Goal: Task Accomplishment & Management: Complete application form

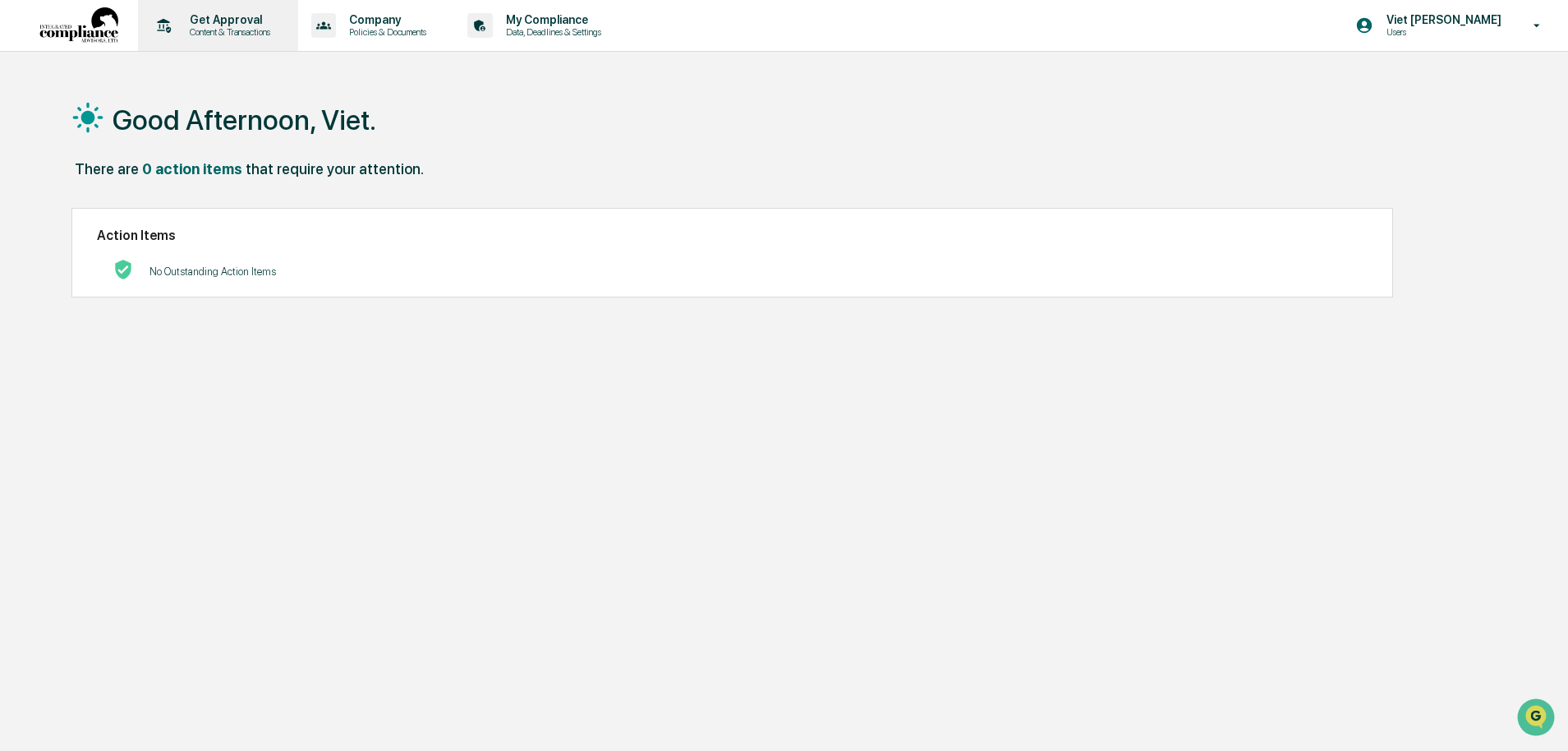
click at [196, 18] on p "Get Approval" at bounding box center [227, 20] width 102 height 13
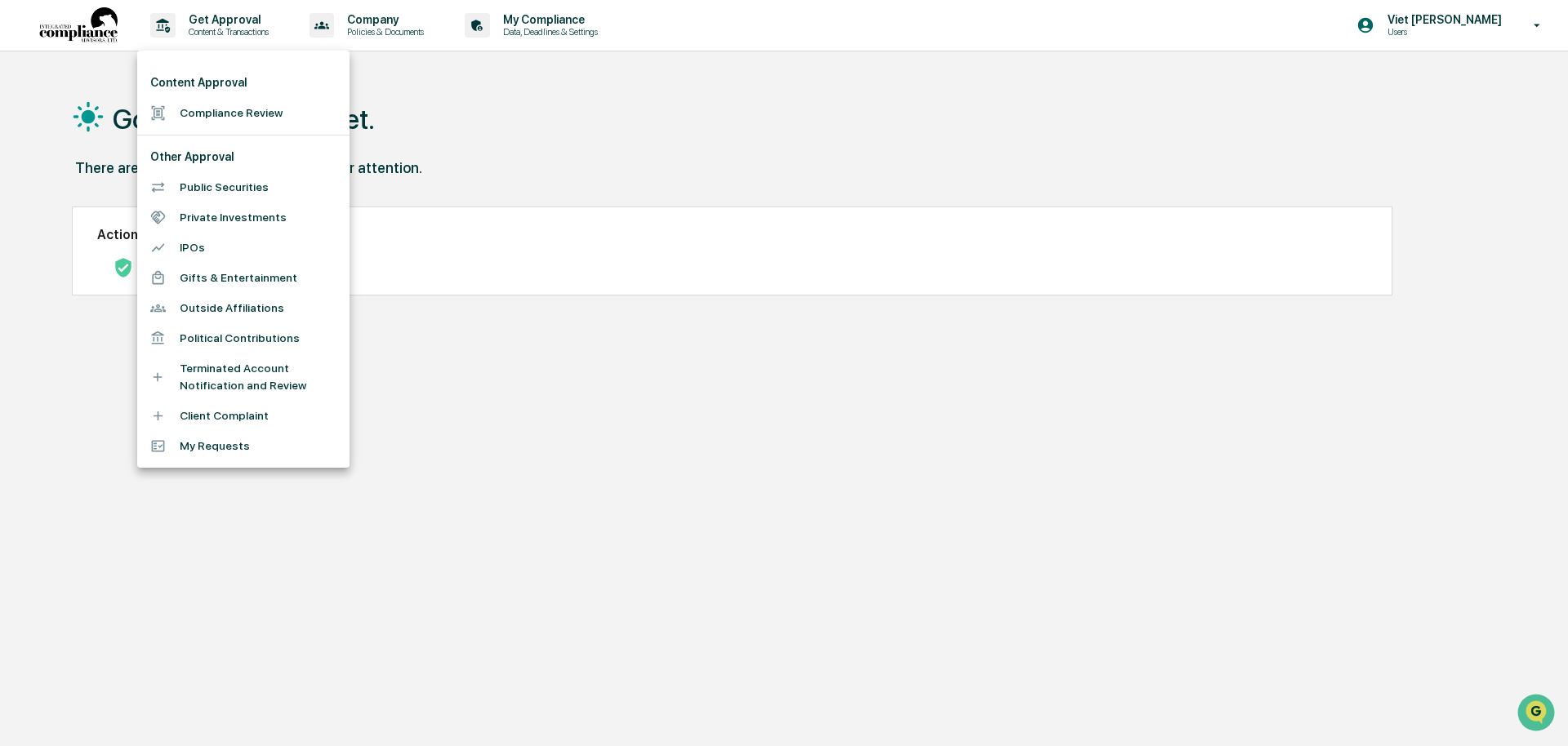
click at [220, 107] on li "Compliance Review" at bounding box center [244, 113] width 212 height 30
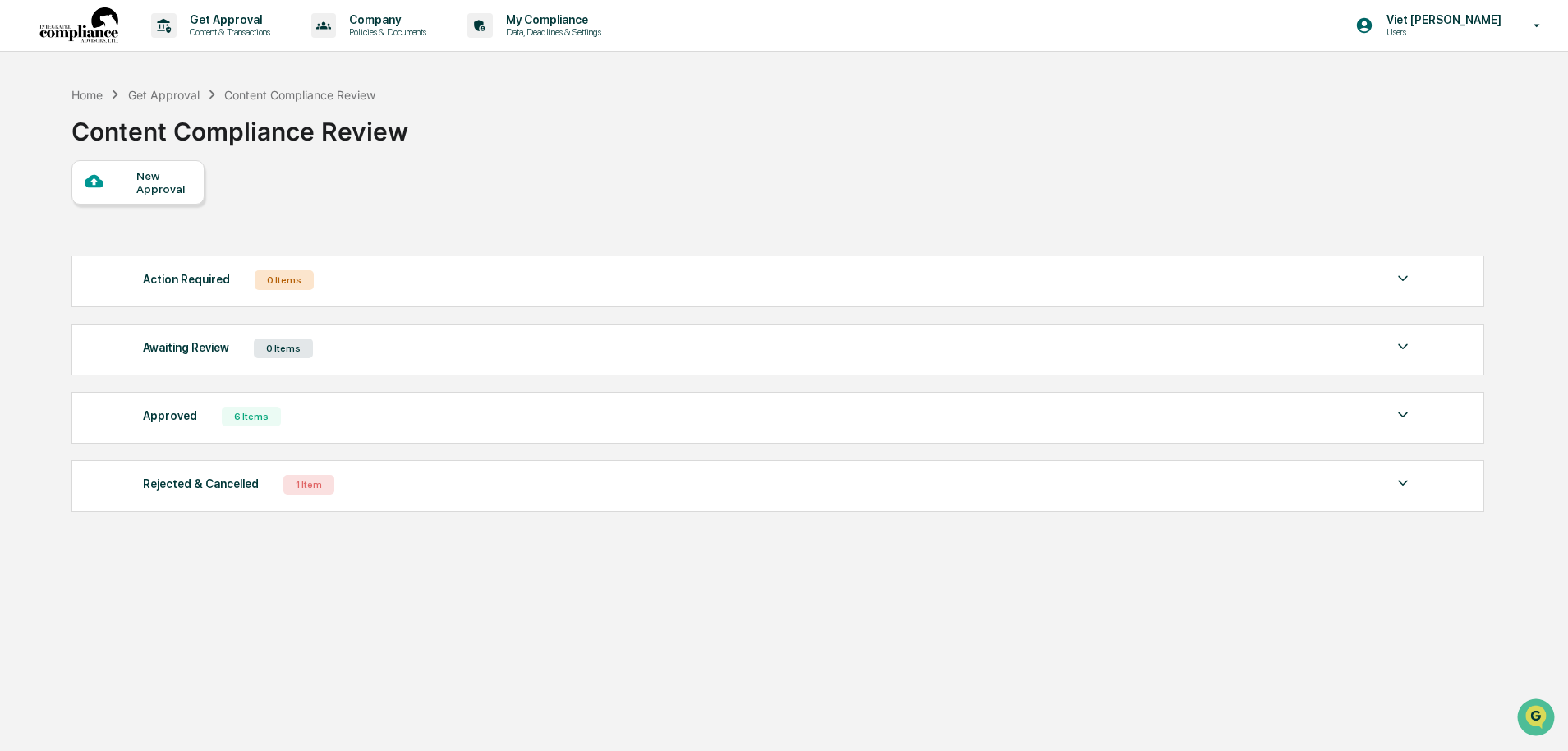
click at [147, 180] on div "New Approval" at bounding box center [164, 183] width 55 height 27
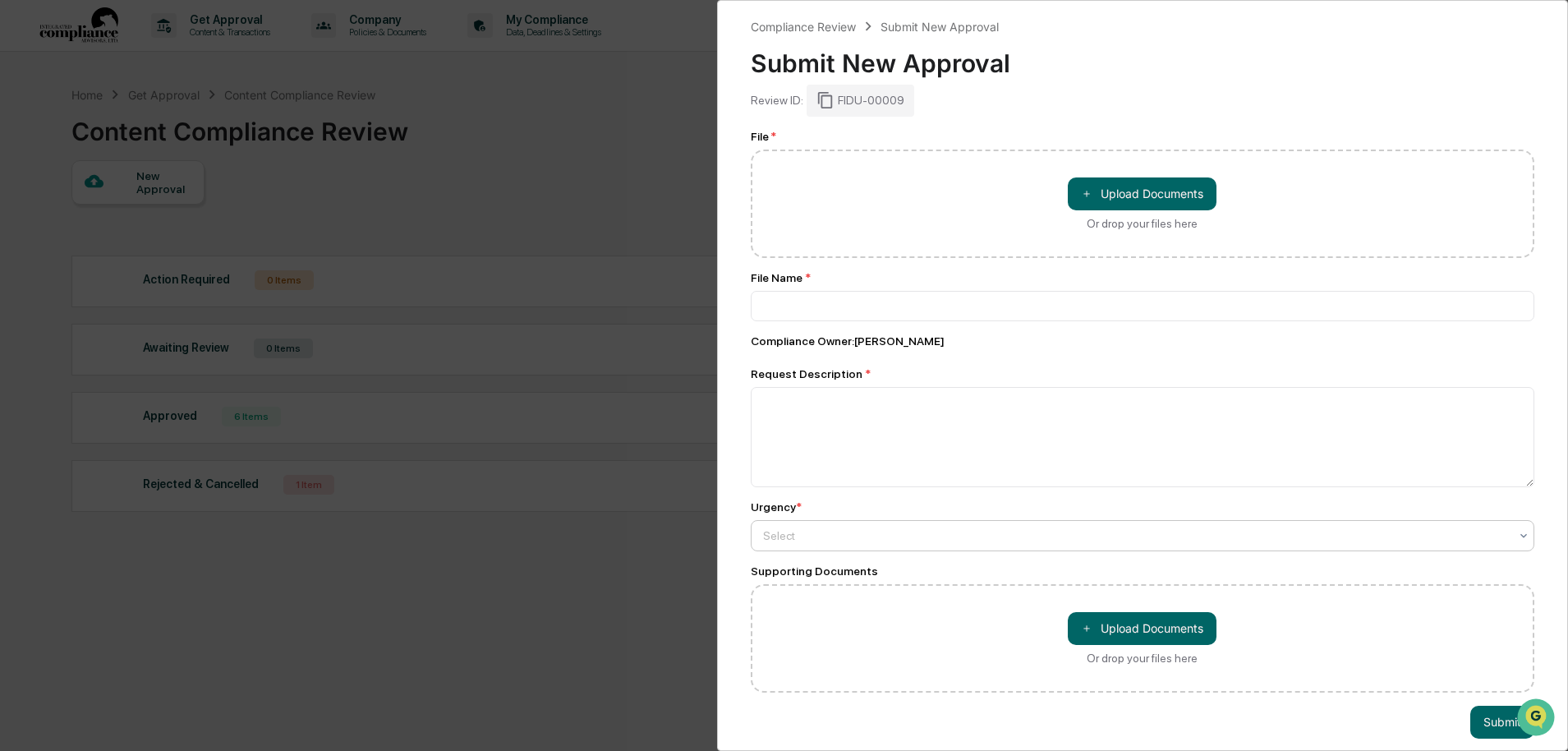
click at [831, 548] on div "Select" at bounding box center [1136, 536] width 763 height 23
click at [831, 544] on div at bounding box center [1136, 536] width 747 height 17
click at [824, 544] on div at bounding box center [1136, 536] width 747 height 17
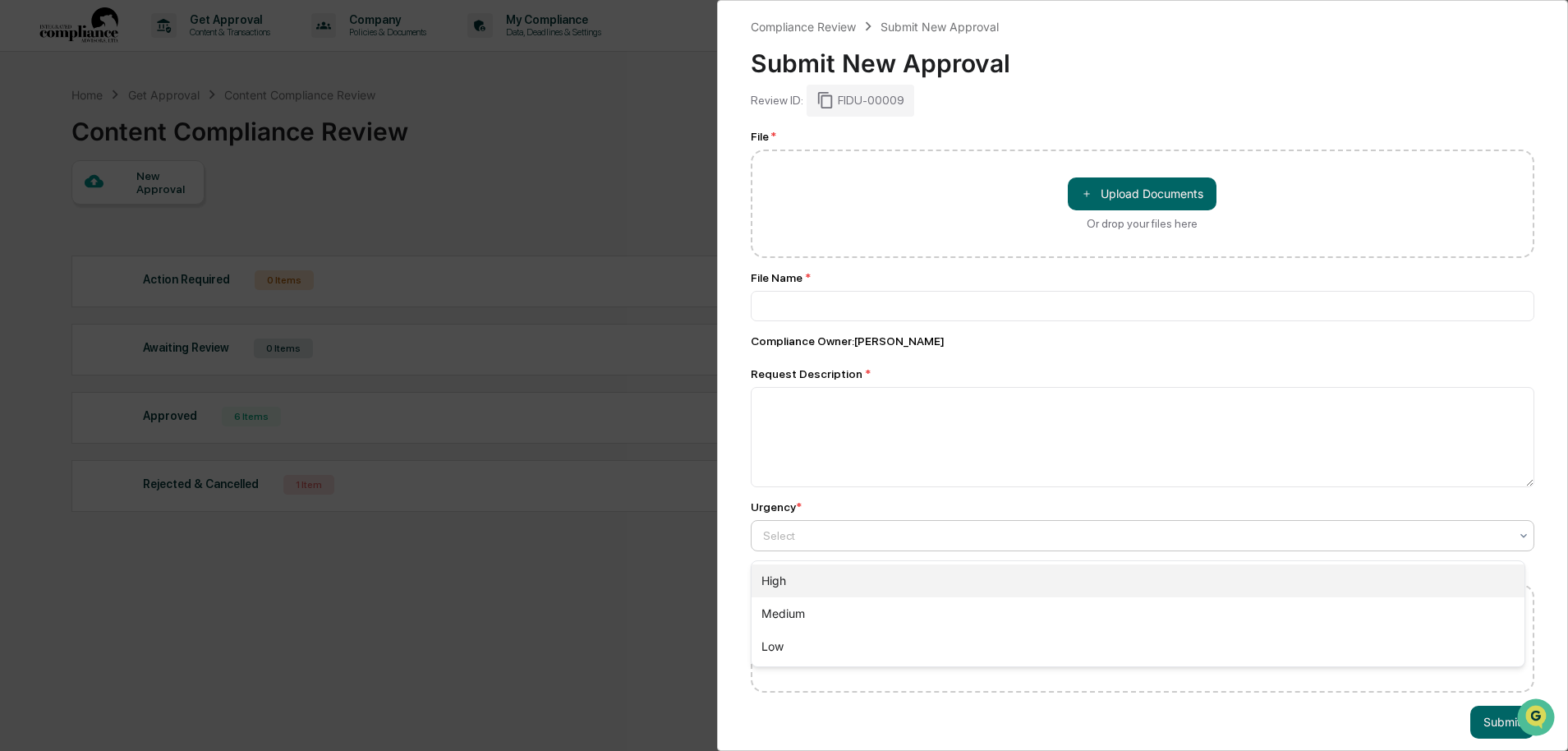
click at [810, 573] on div "High" at bounding box center [1138, 580] width 774 height 33
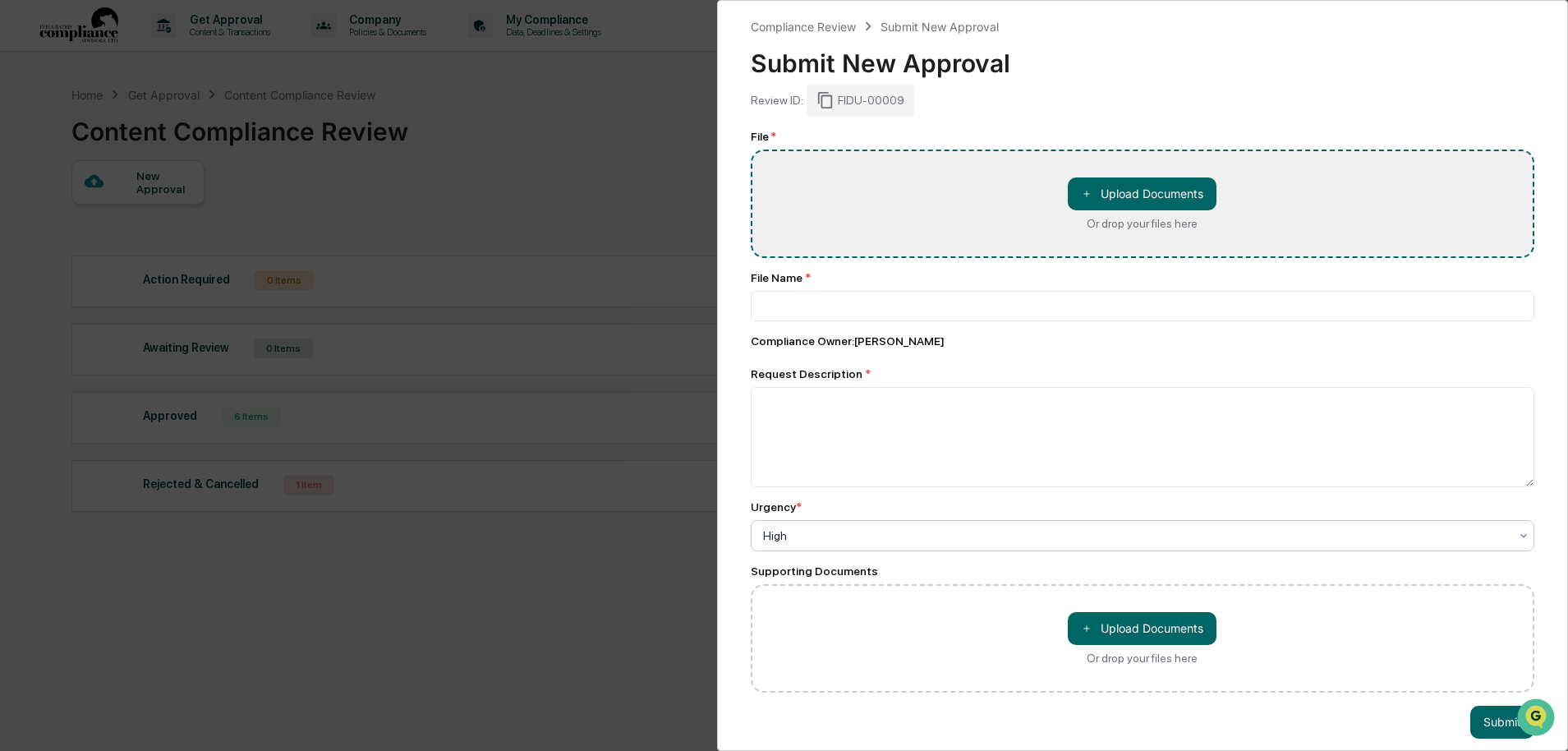
type input "**********"
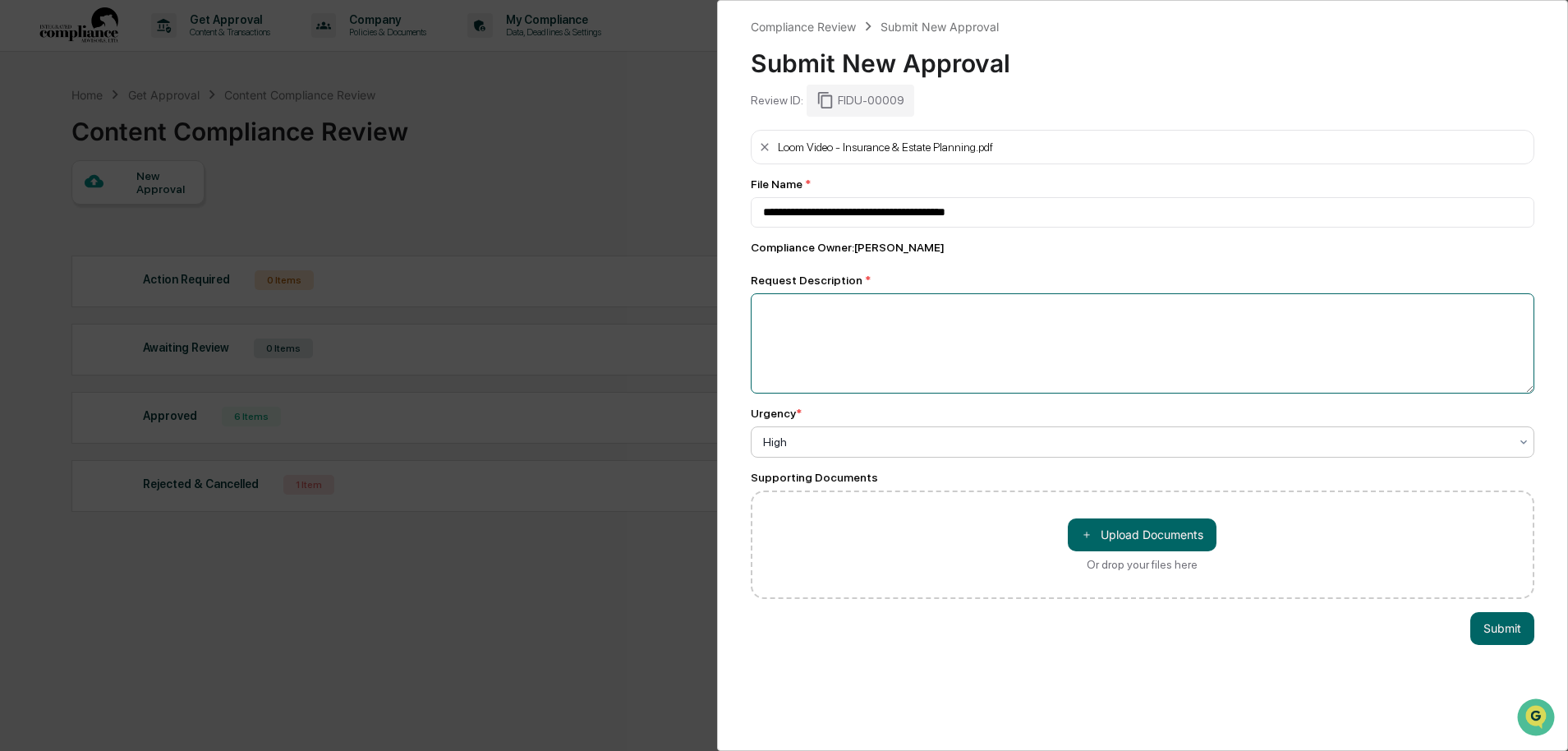
click at [837, 346] on textarea at bounding box center [1143, 343] width 785 height 100
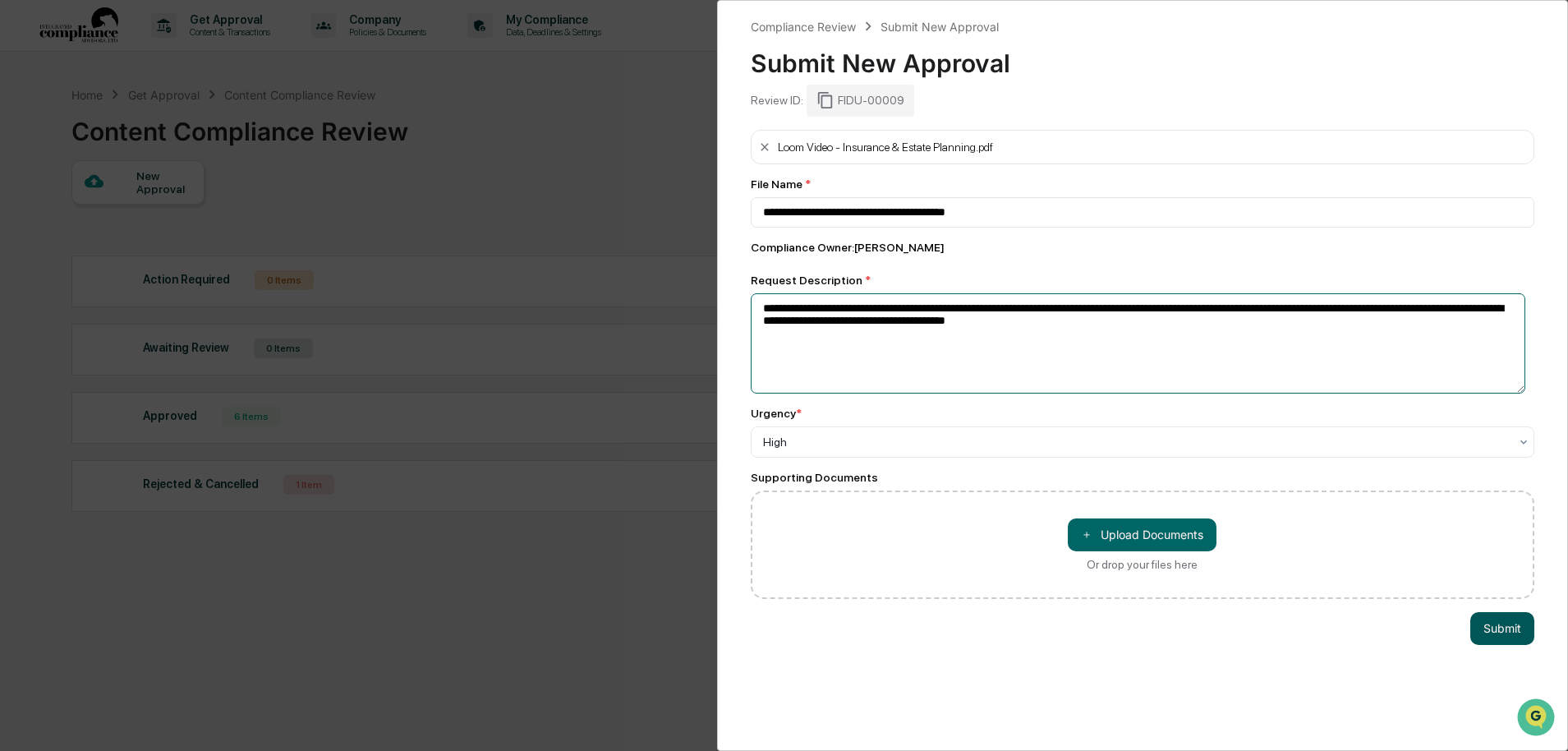
type textarea "**********"
click at [1489, 631] on button "Submit" at bounding box center [1502, 628] width 64 height 33
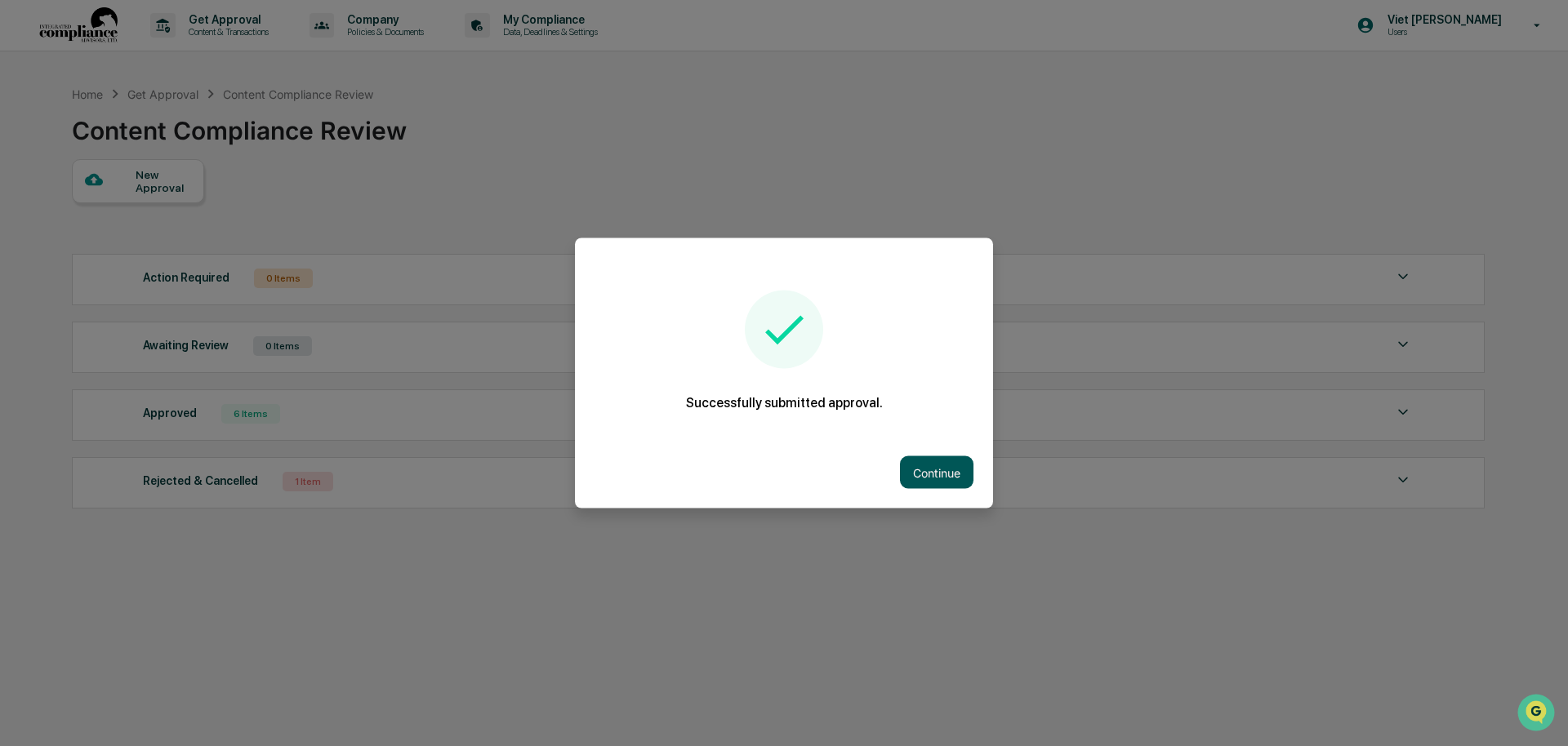
click at [955, 469] on button "Continue" at bounding box center [937, 472] width 74 height 32
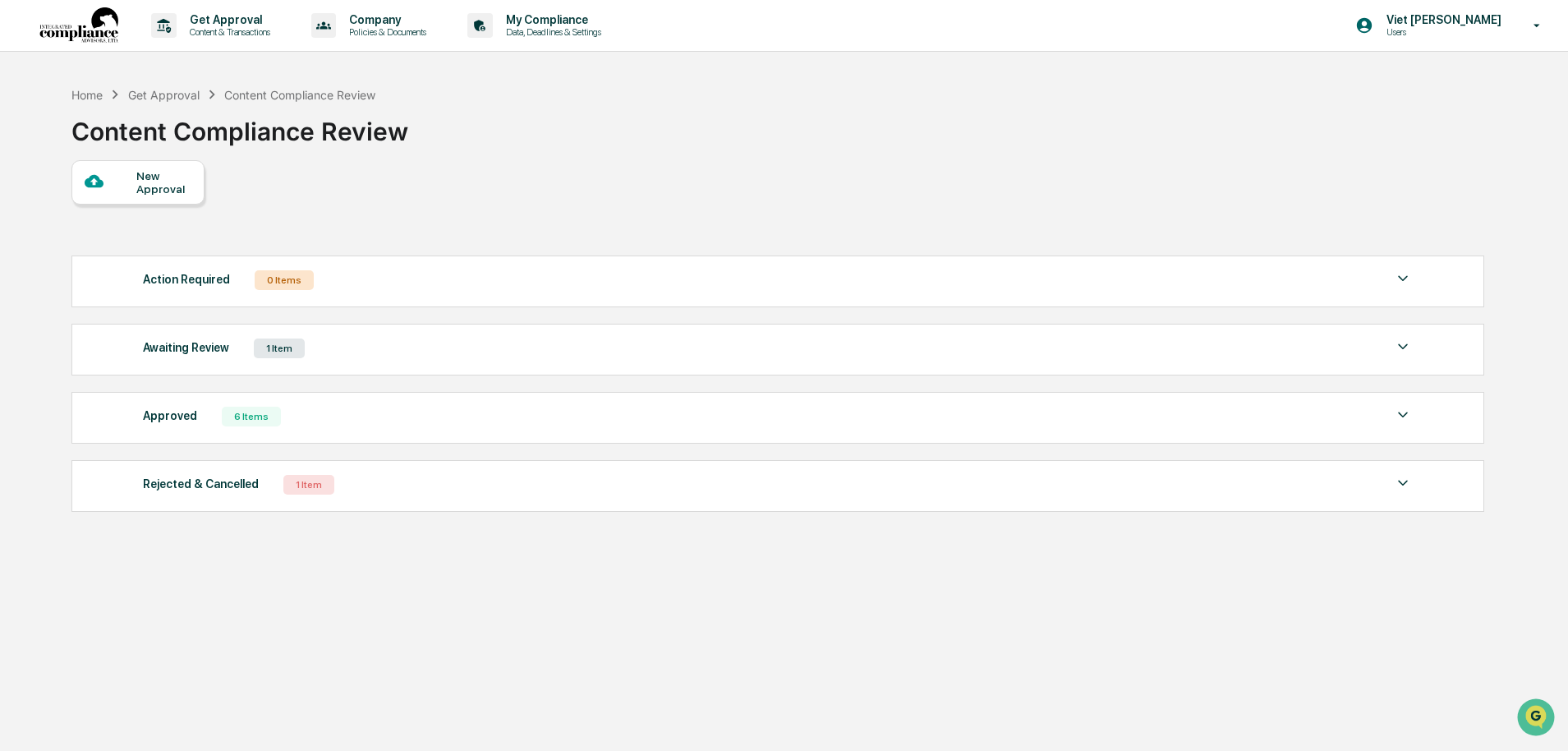
click at [343, 365] on div "Awaiting Review 1 Item File Name Review Id Created Date Requested By Compliance…" at bounding box center [778, 349] width 1413 height 52
click at [260, 356] on div "1 Item" at bounding box center [279, 348] width 51 height 20
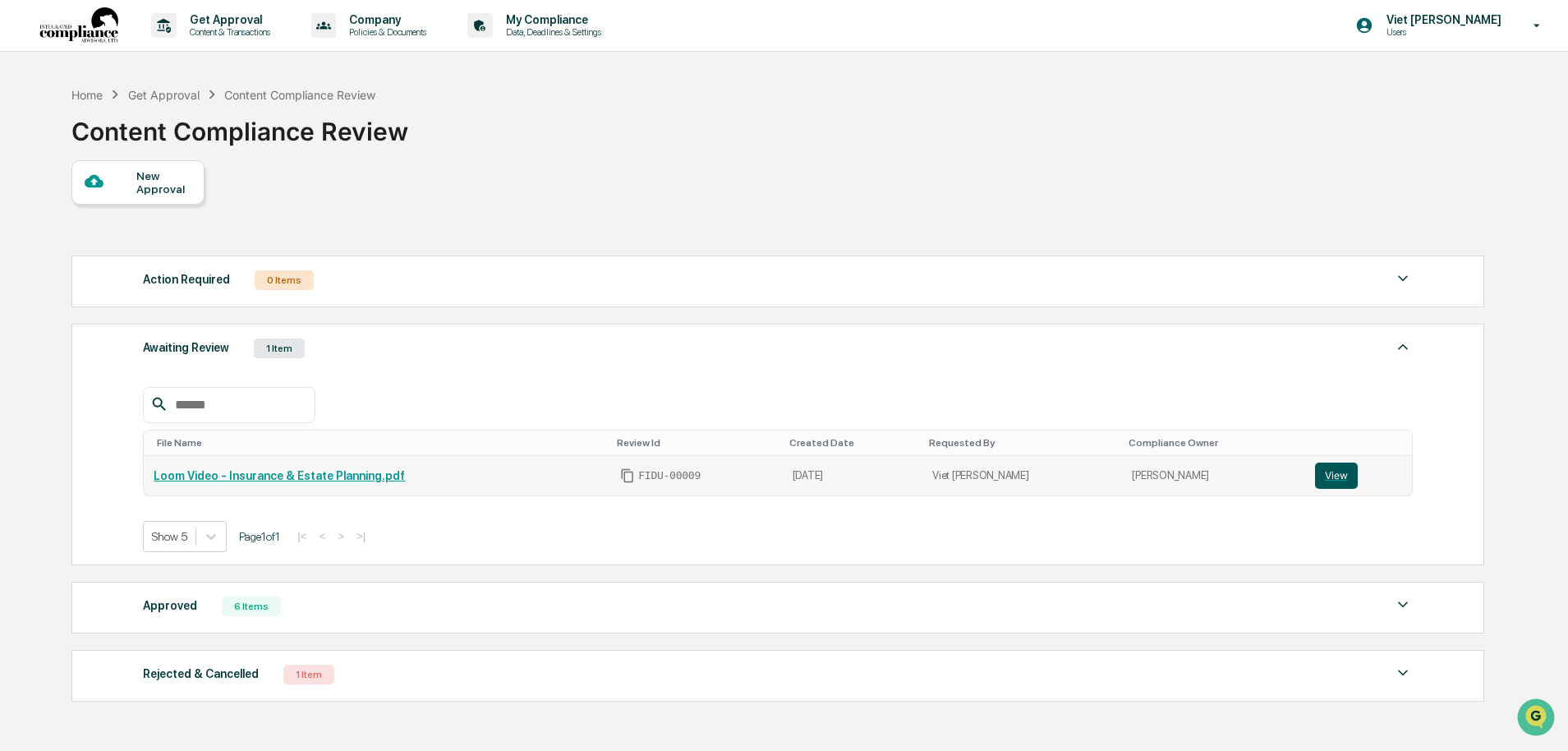
click at [1330, 476] on button "View" at bounding box center [1336, 476] width 42 height 27
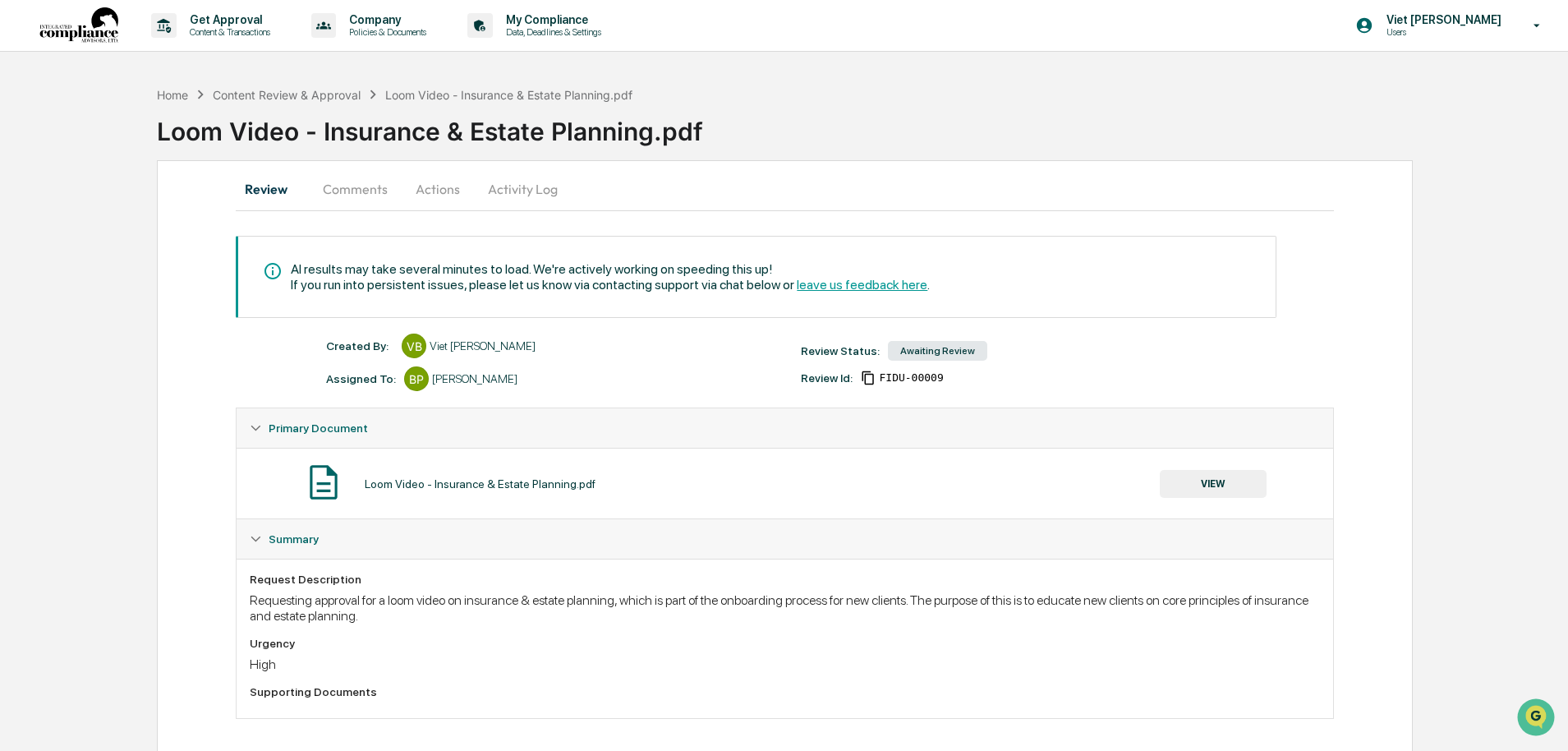
click at [1181, 483] on button "VIEW" at bounding box center [1213, 484] width 107 height 28
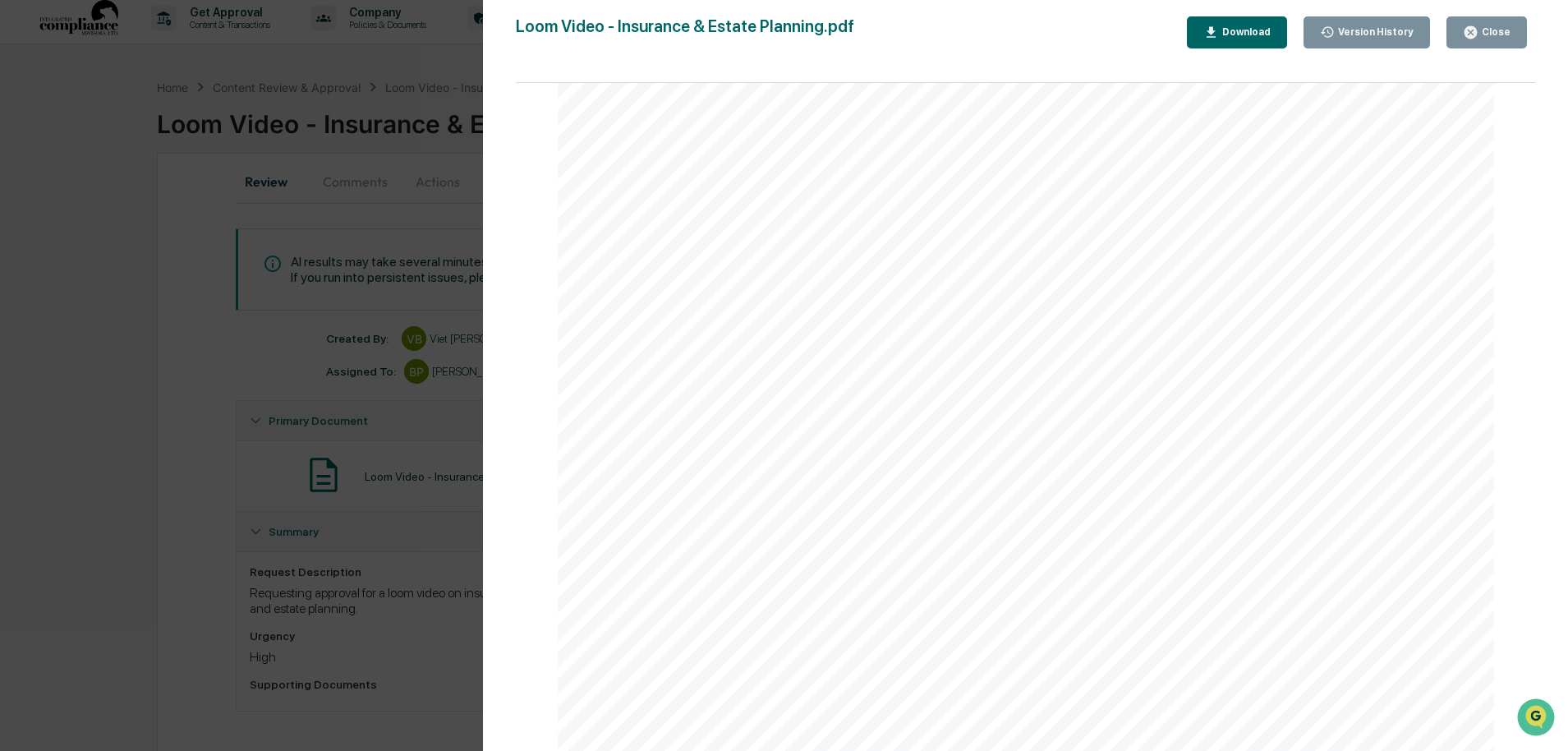
scroll to position [3119, 0]
